Goal: Information Seeking & Learning: Compare options

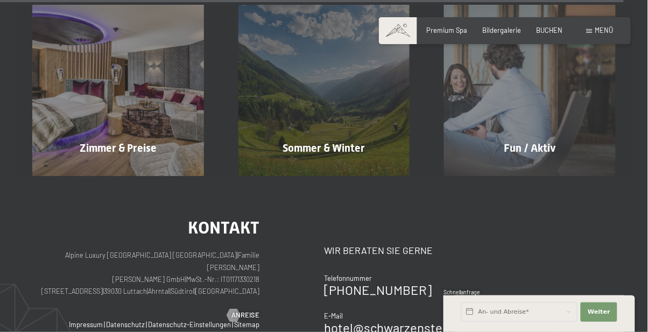
scroll to position [4367, 0]
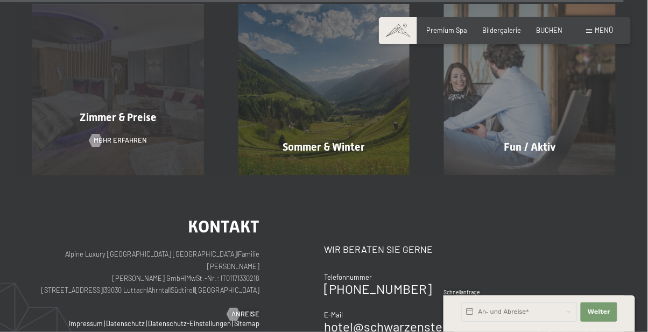
click at [130, 60] on div "Zimmer & Preise Mehr erfahren" at bounding box center [118, 90] width 206 height 172
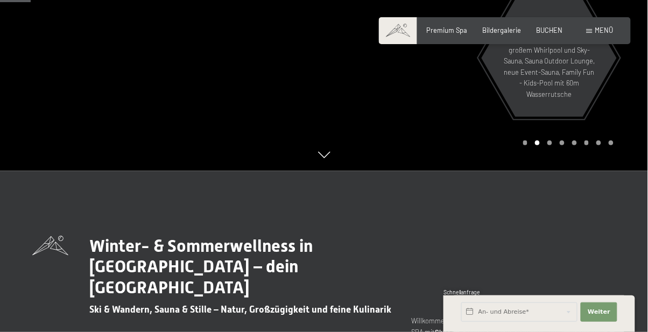
scroll to position [0, 0]
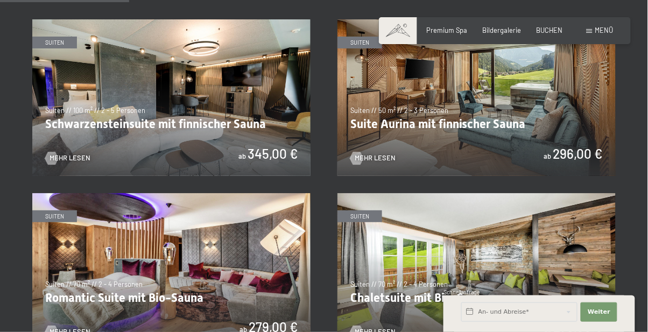
scroll to position [565, 0]
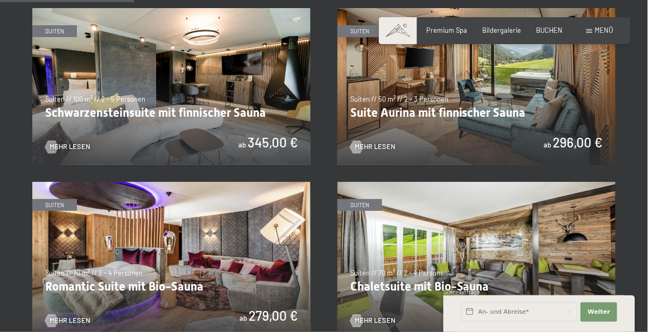
click at [188, 78] on img at bounding box center [171, 86] width 278 height 157
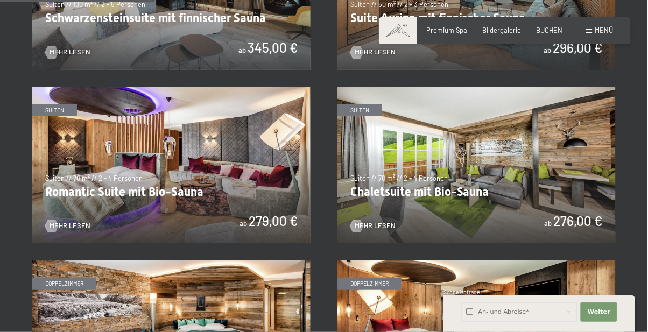
scroll to position [663, 0]
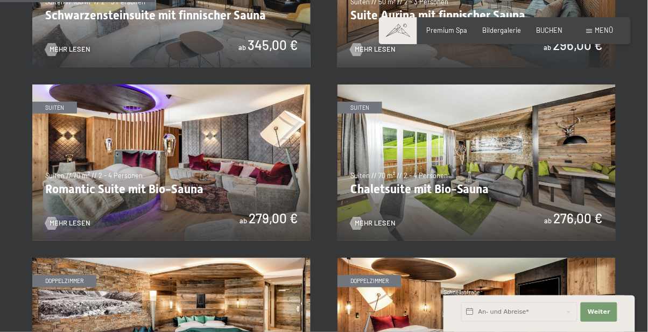
click at [564, 156] on img at bounding box center [477, 163] width 278 height 157
click at [207, 157] on img at bounding box center [171, 163] width 278 height 157
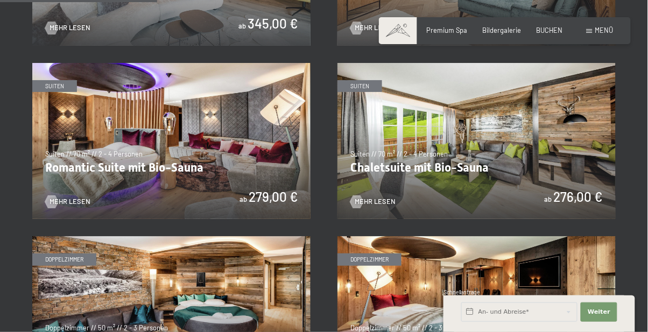
scroll to position [662, 0]
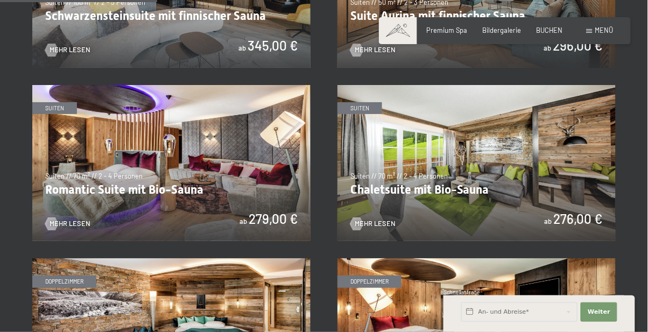
click at [541, 160] on img at bounding box center [477, 163] width 278 height 157
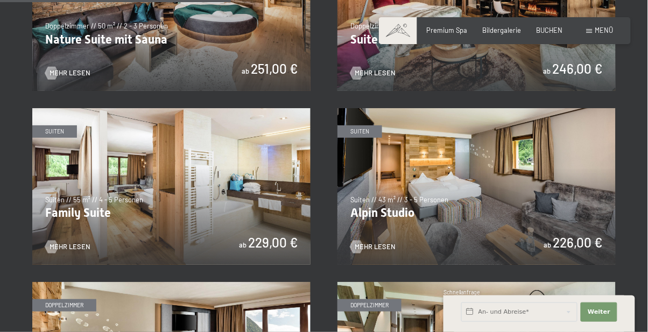
scroll to position [989, 0]
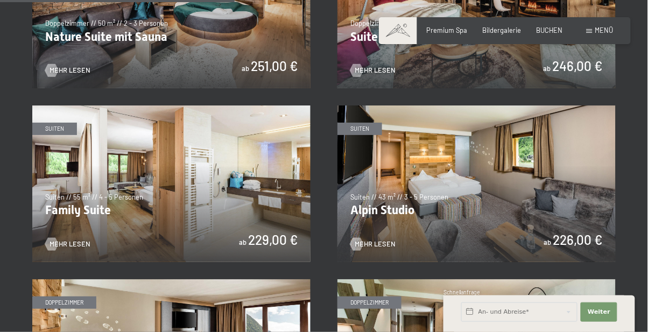
click at [577, 207] on img at bounding box center [477, 184] width 278 height 157
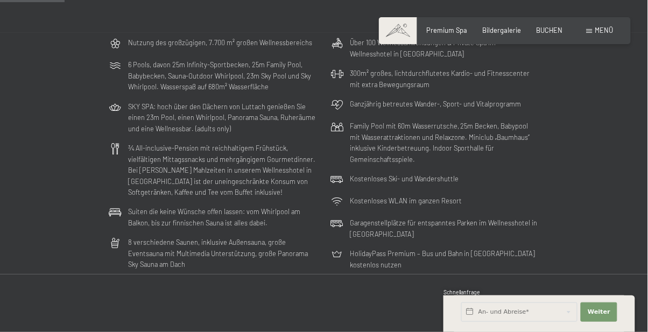
scroll to position [0, 0]
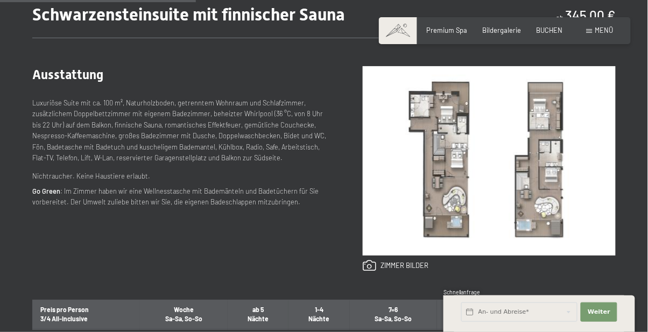
scroll to position [396, 0]
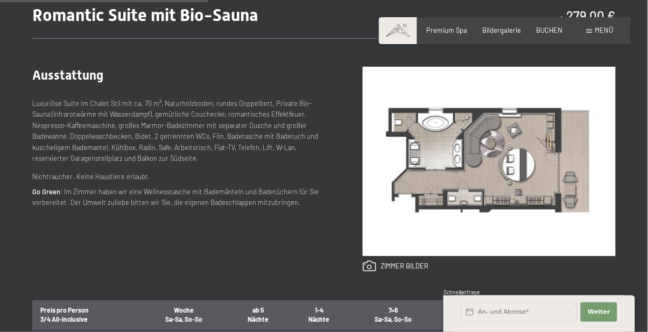
scroll to position [396, 0]
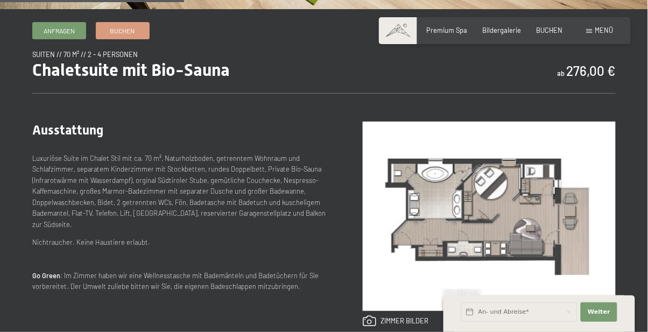
scroll to position [350, 0]
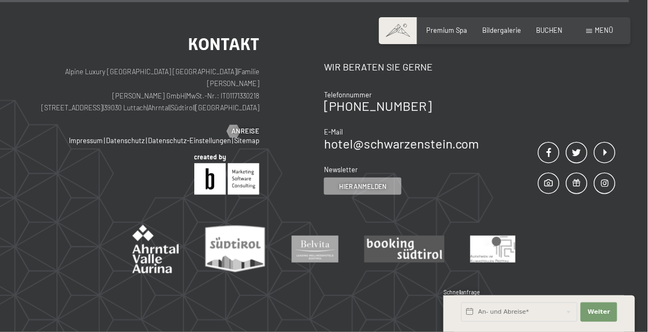
scroll to position [1270, 0]
